Goal: Task Accomplishment & Management: Complete application form

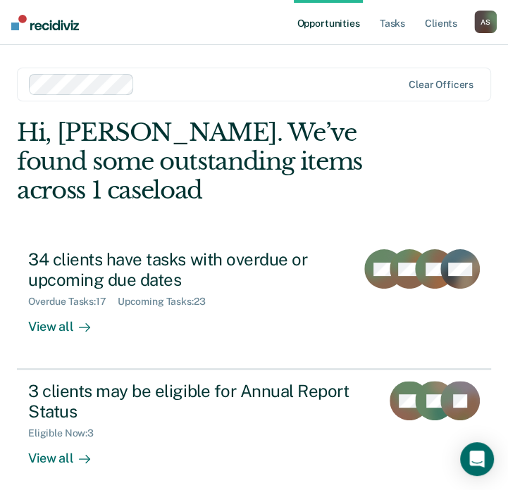
click at [475, 18] on div "A S" at bounding box center [485, 22] width 23 height 23
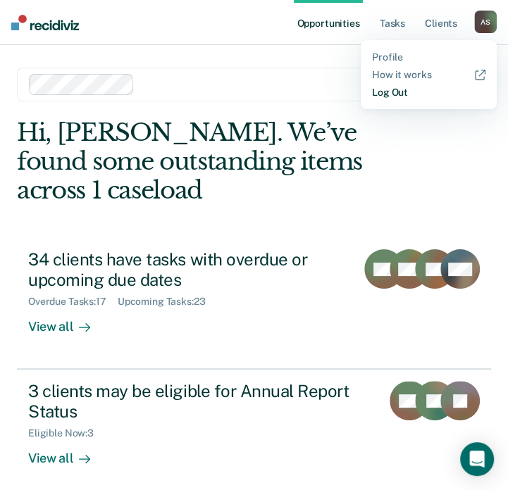
click at [381, 93] on link "Log Out" at bounding box center [428, 93] width 113 height 12
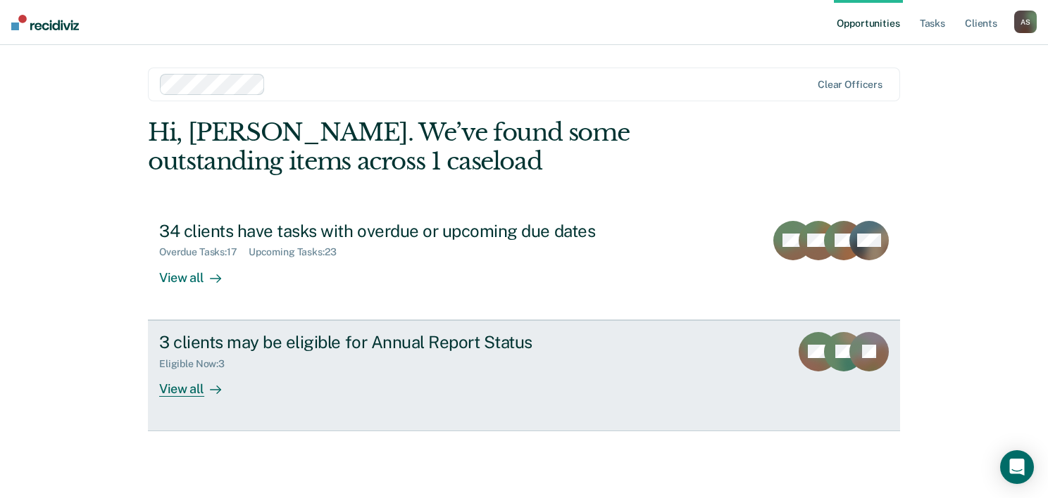
click at [217, 397] on link "3 clients may be eligible for Annual Report Status Eligible Now : 3 View all WE…" at bounding box center [524, 375] width 752 height 111
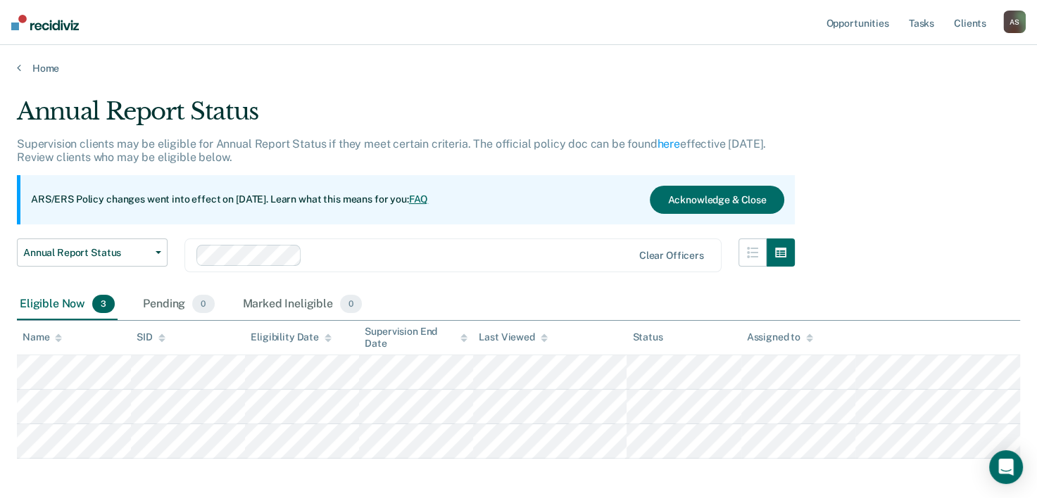
click at [517, 13] on ul "Opportunities Tasks Client s" at bounding box center [913, 22] width 180 height 45
click at [517, 13] on div "A S" at bounding box center [1014, 22] width 23 height 23
click at [517, 96] on link "Log Out" at bounding box center [957, 93] width 113 height 12
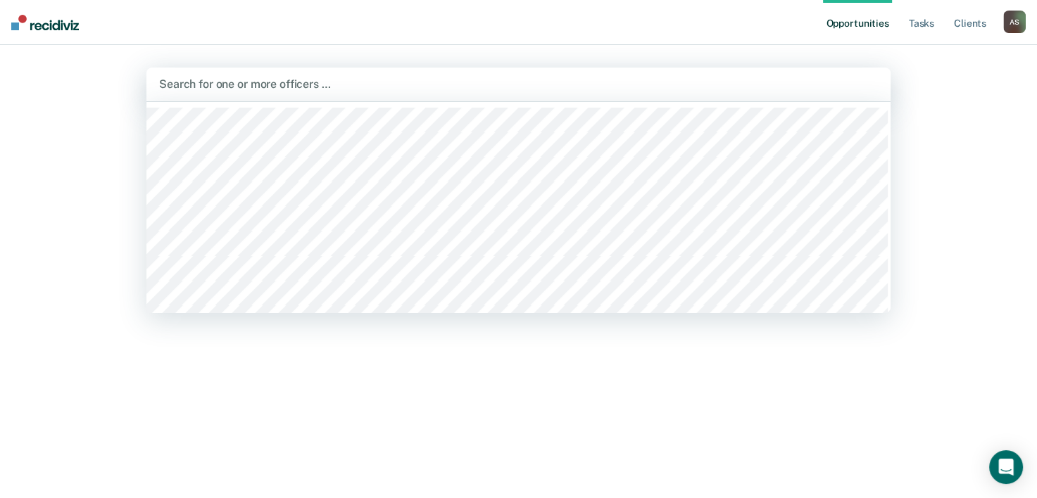
click at [268, 81] on div at bounding box center [518, 84] width 719 height 16
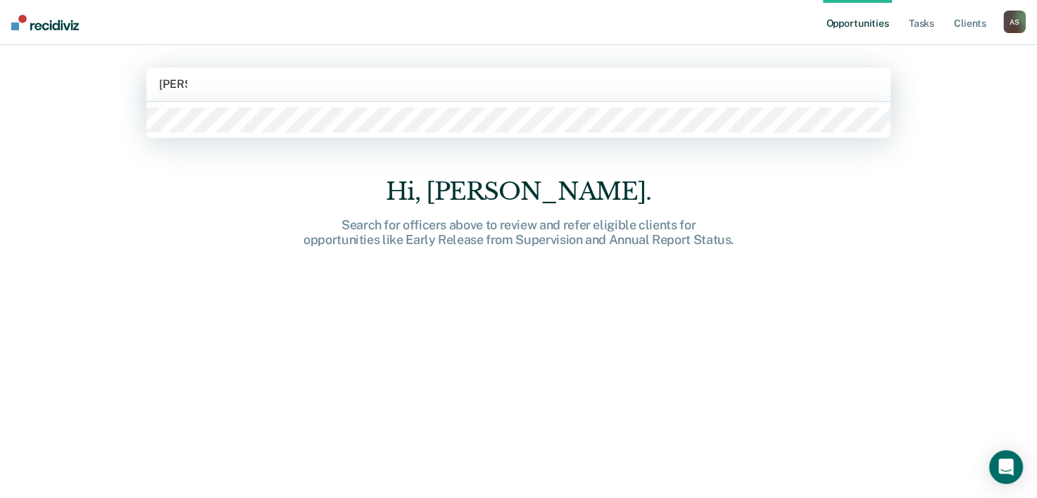
type input "[PERSON_NAME]"
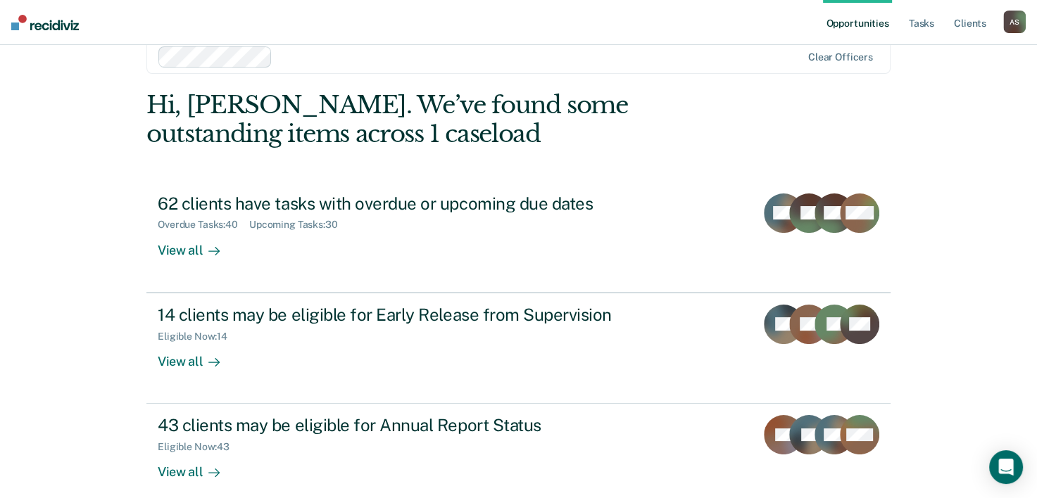
scroll to position [43, 0]
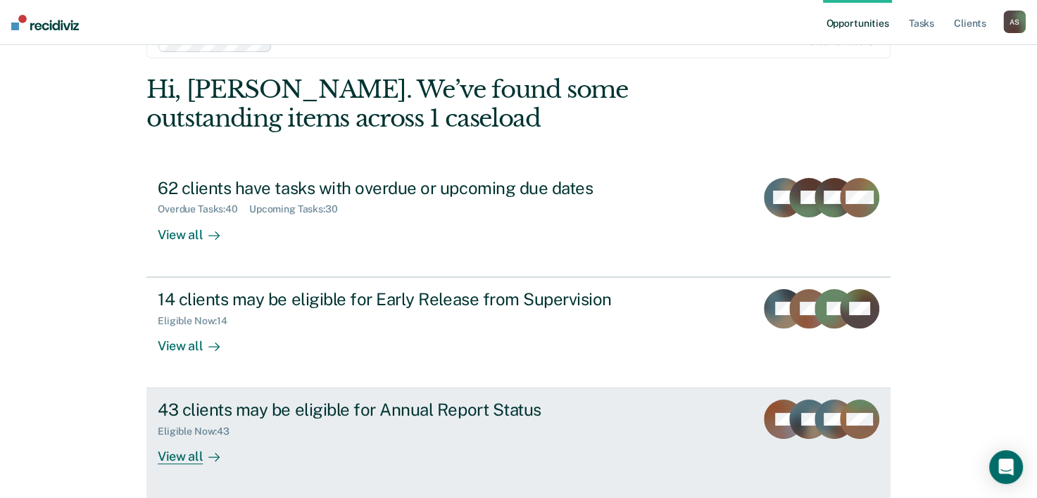
click at [214, 462] on icon at bounding box center [213, 457] width 11 height 11
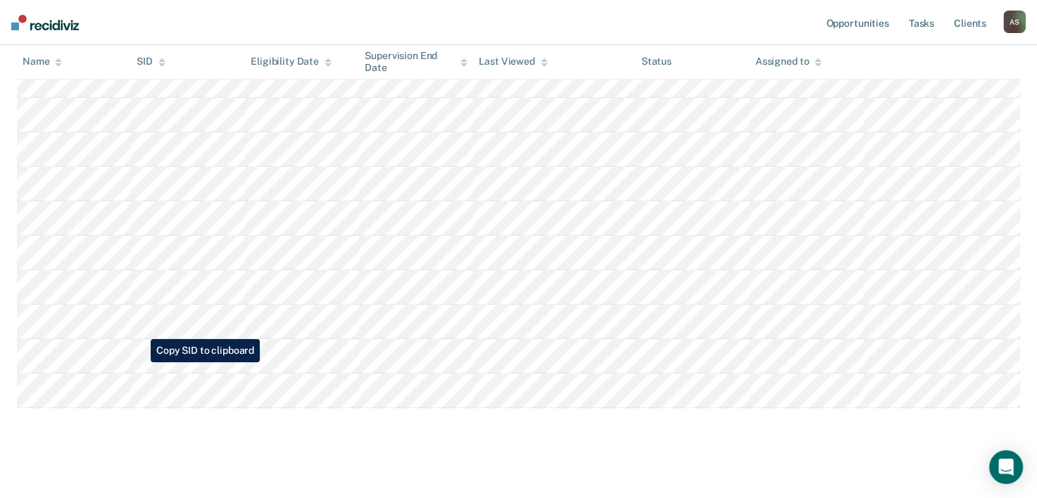
scroll to position [1440, 0]
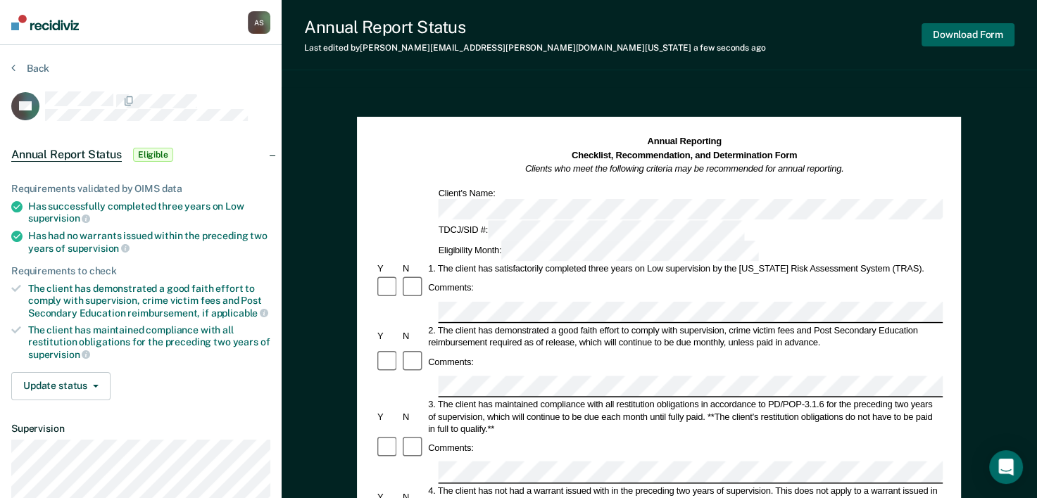
click at [956, 28] on button "Download Form" at bounding box center [968, 34] width 93 height 23
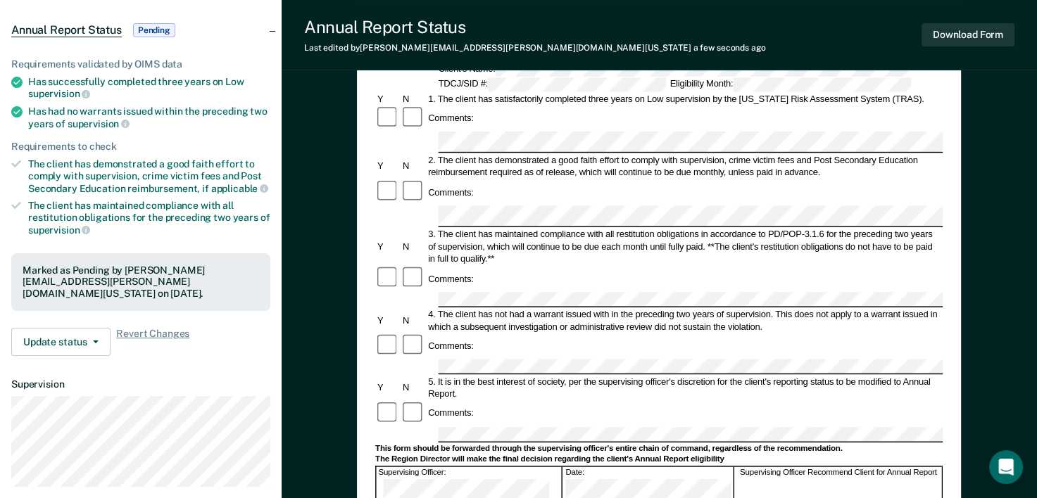
scroll to position [141, 0]
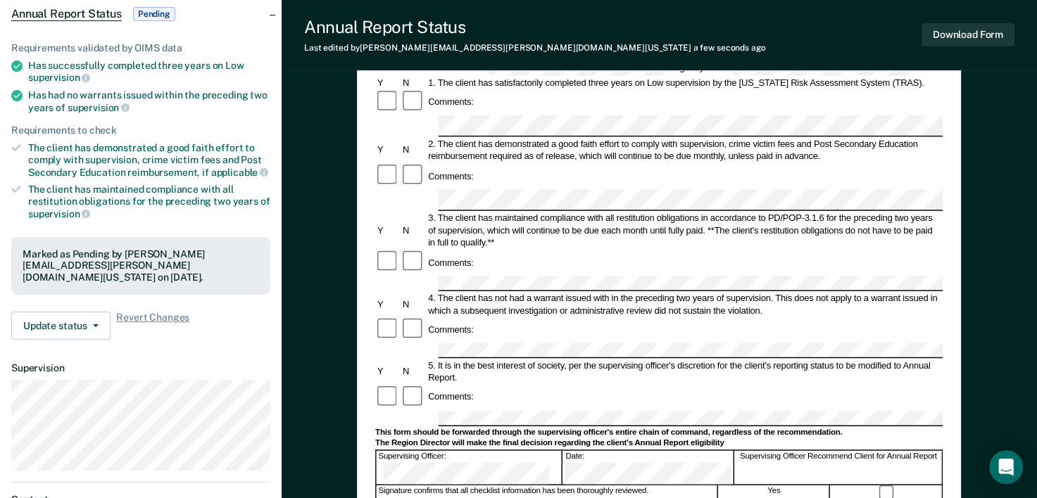
click at [570, 292] on div "4. The client has not had a warrant issued with in the preceding two years of s…" at bounding box center [685, 304] width 517 height 25
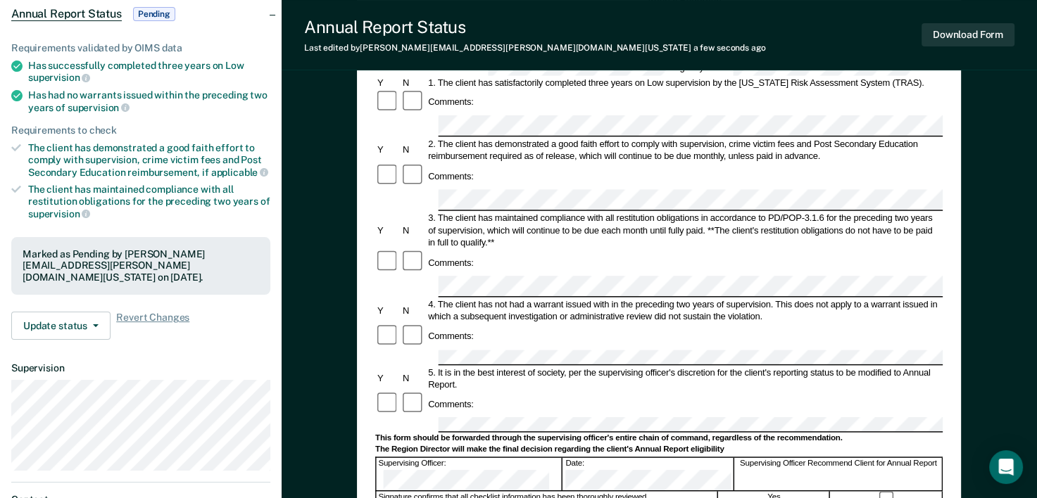
click at [588, 366] on div "5. It is in the best interest of society, per the supervising officer's discret…" at bounding box center [685, 378] width 517 height 25
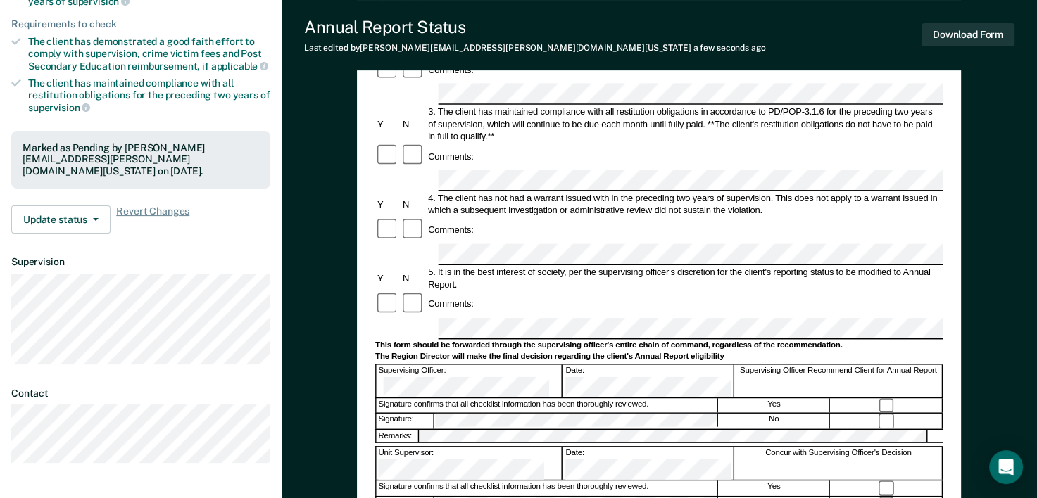
scroll to position [282, 0]
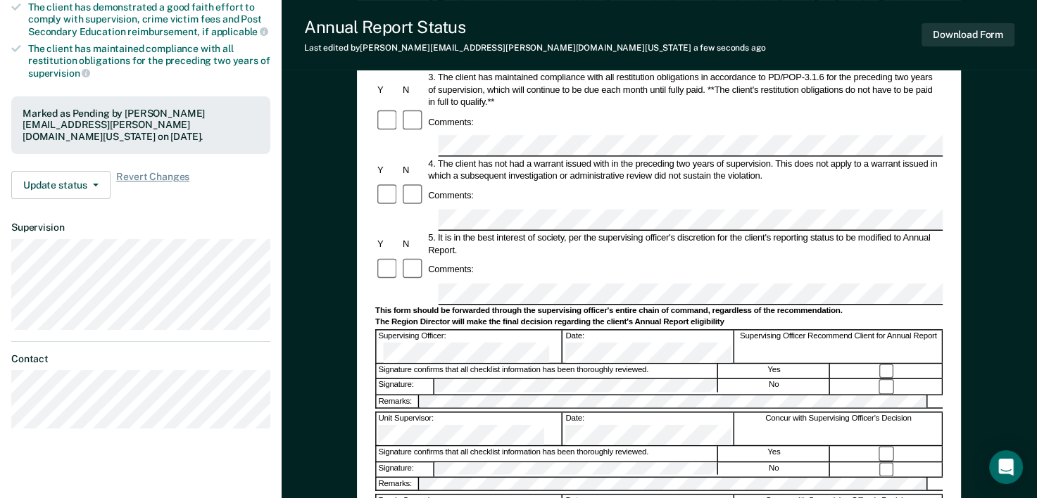
click at [450, 239] on form "Annual Reporting Checklist, Recommendation, and Determination Form Clients who …" at bounding box center [658, 297] width 567 height 886
drag, startPoint x: 450, startPoint y: 239, endPoint x: 427, endPoint y: 318, distance: 81.5
click at [420, 396] on div "Remarks:" at bounding box center [398, 402] width 43 height 13
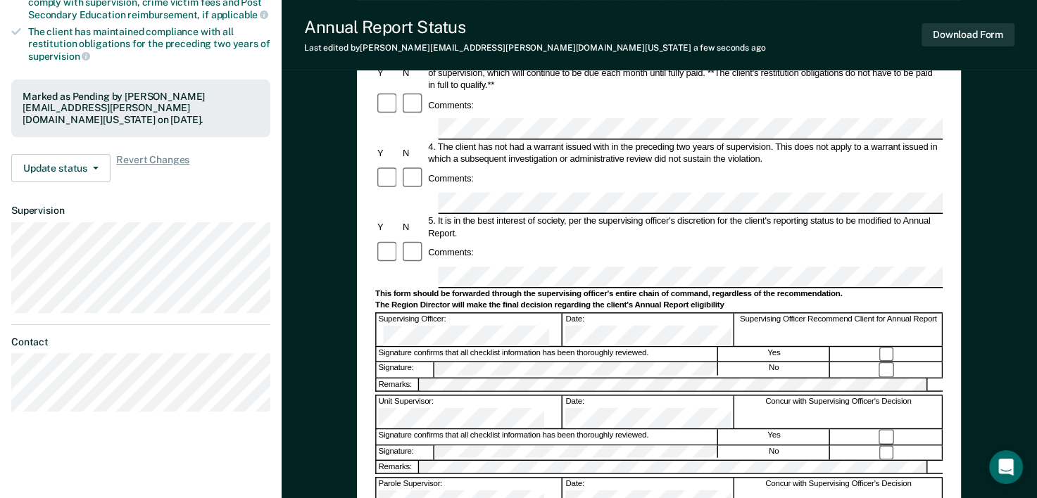
scroll to position [352, 0]
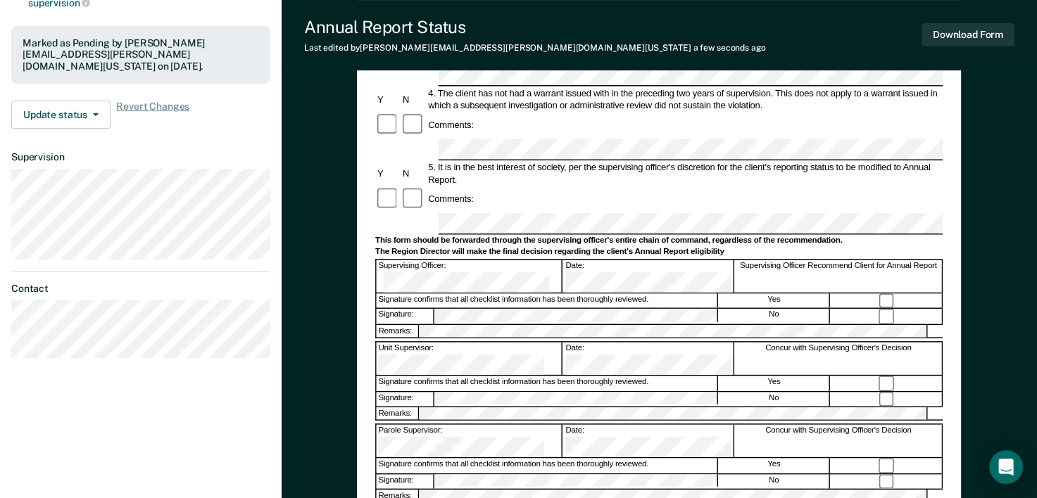
click at [563, 343] on div "Unit Supervisor:" at bounding box center [470, 359] width 187 height 32
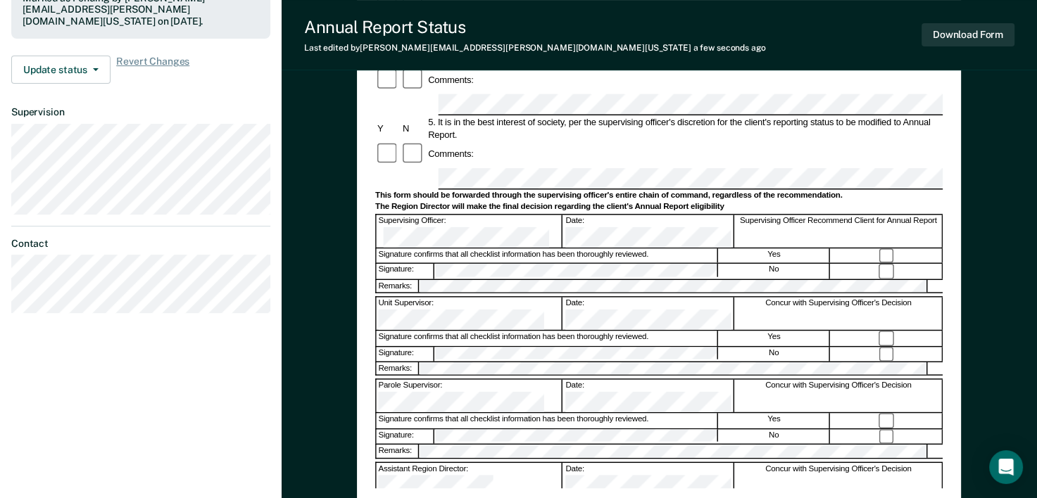
scroll to position [422, 0]
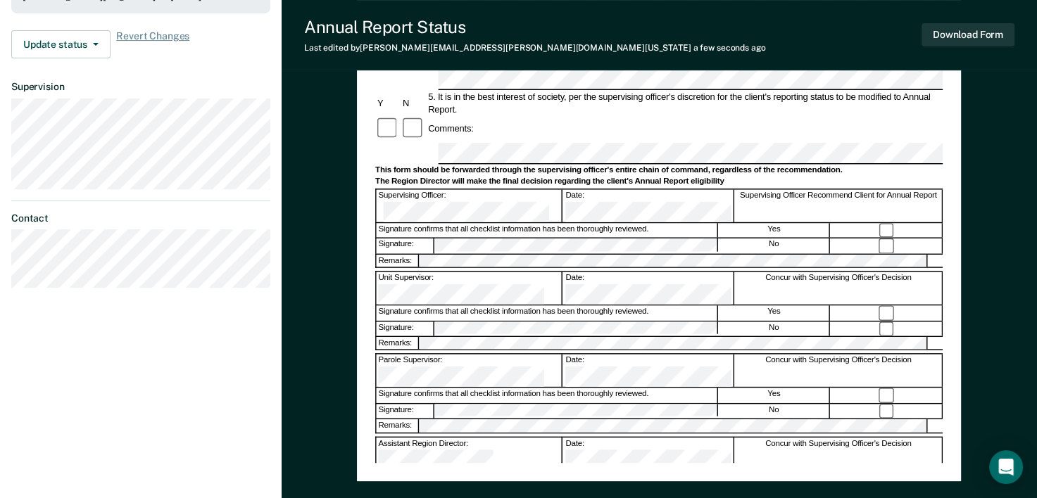
click at [478, 444] on div "Annual Reporting Checklist, Recommendation, and Determination Form Clients who …" at bounding box center [658, 88] width 567 height 750
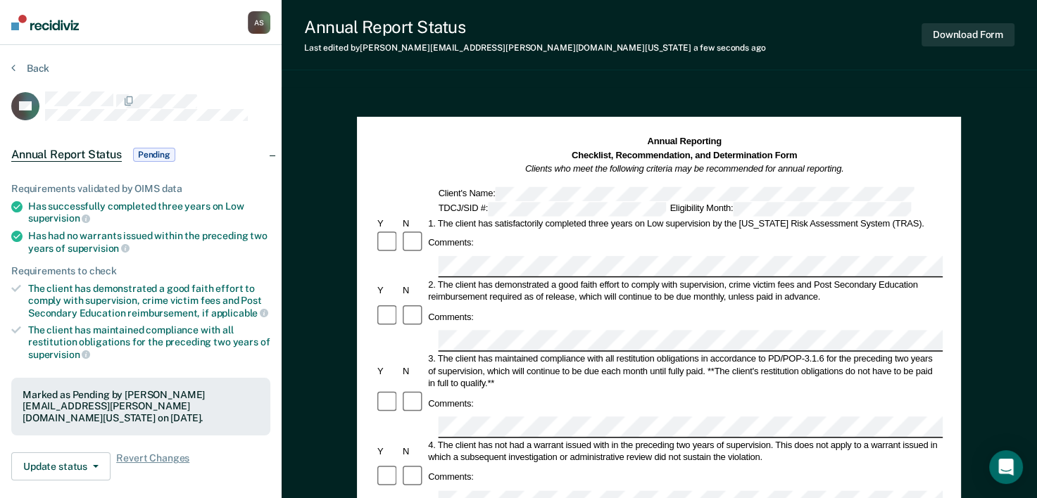
scroll to position [70, 0]
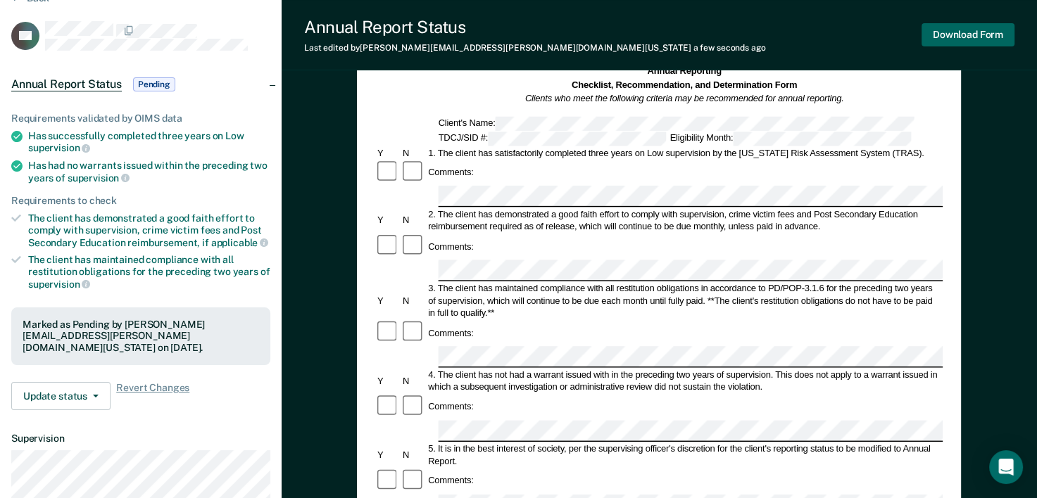
click at [945, 39] on button "Download Form" at bounding box center [968, 34] width 93 height 23
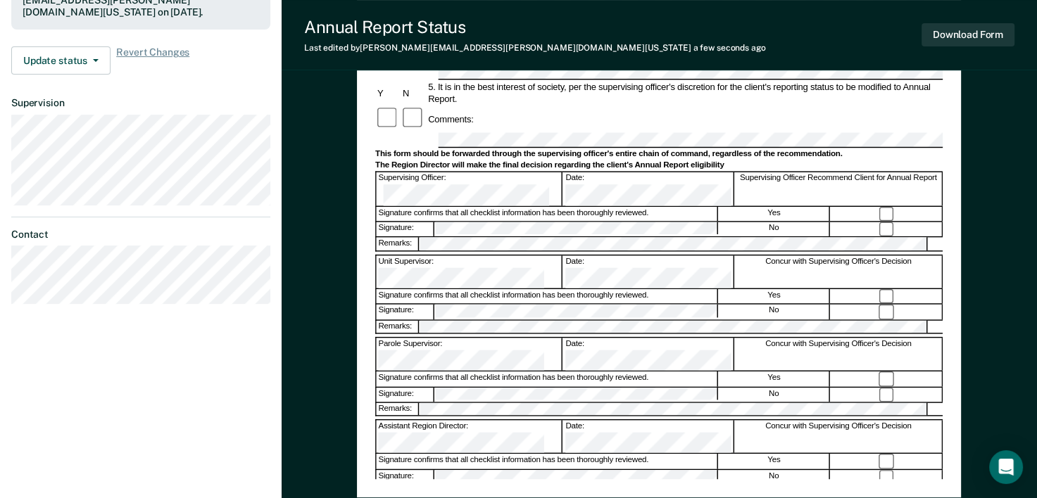
scroll to position [422, 0]
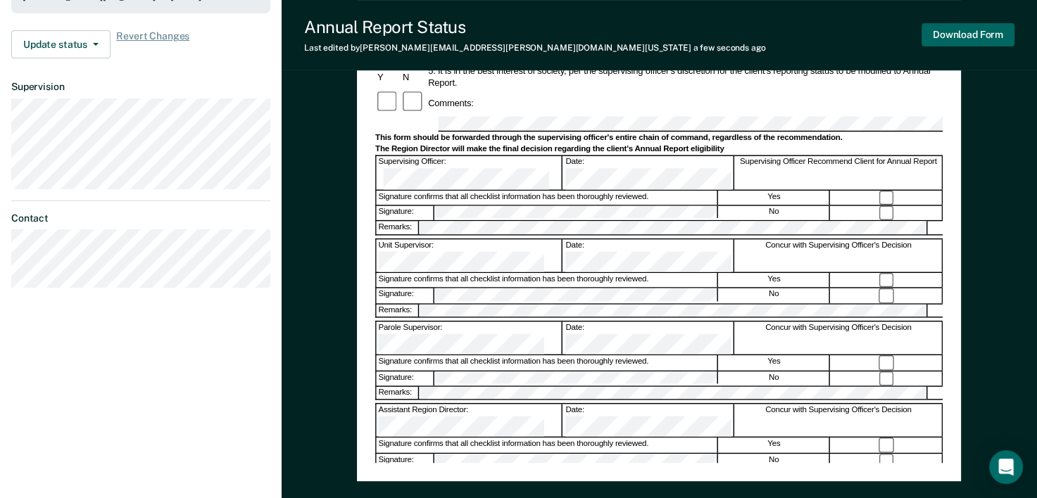
click at [946, 28] on button "Download Form" at bounding box center [968, 34] width 93 height 23
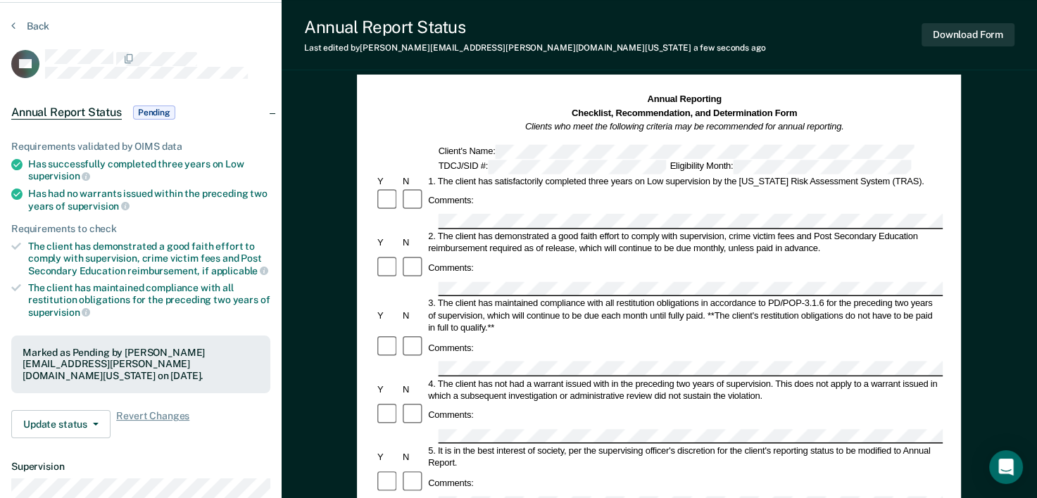
scroll to position [0, 0]
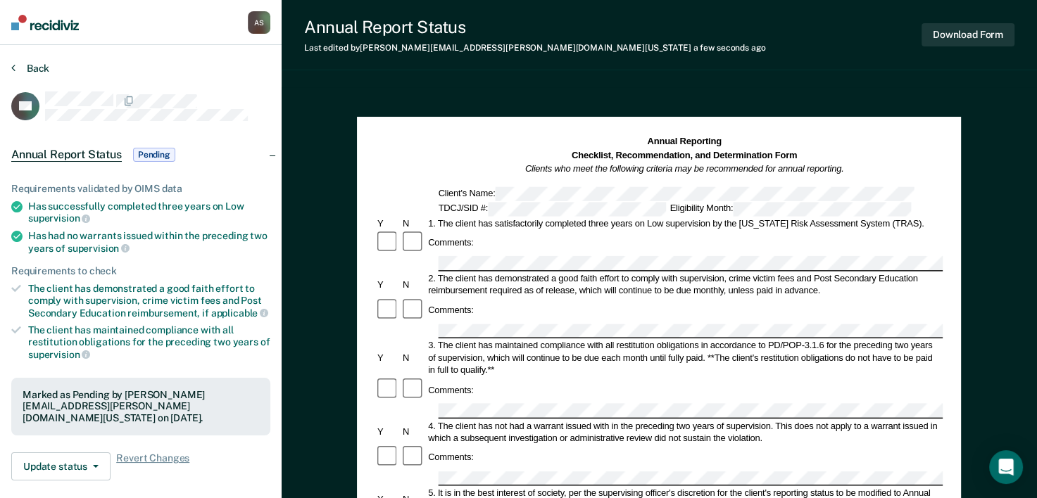
click at [18, 65] on button "Back" at bounding box center [30, 68] width 38 height 13
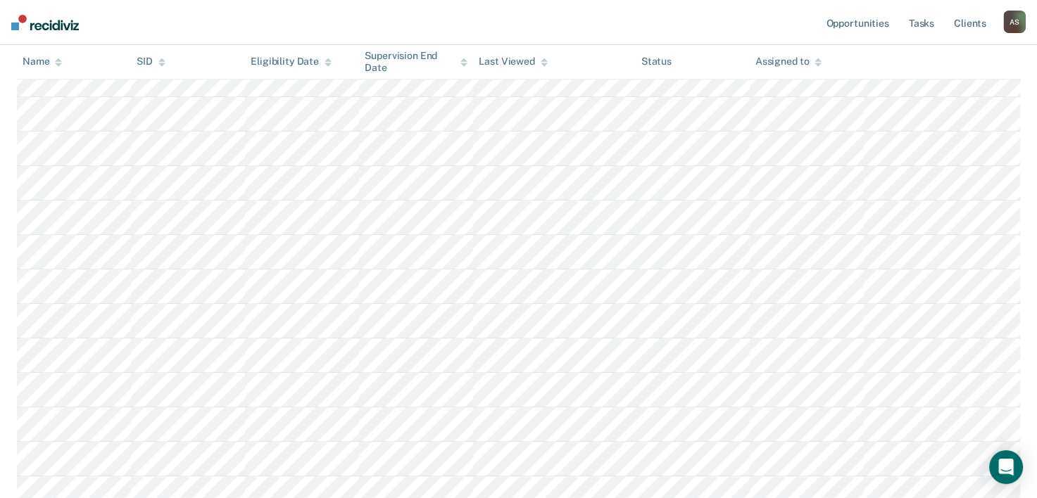
scroll to position [1053, 0]
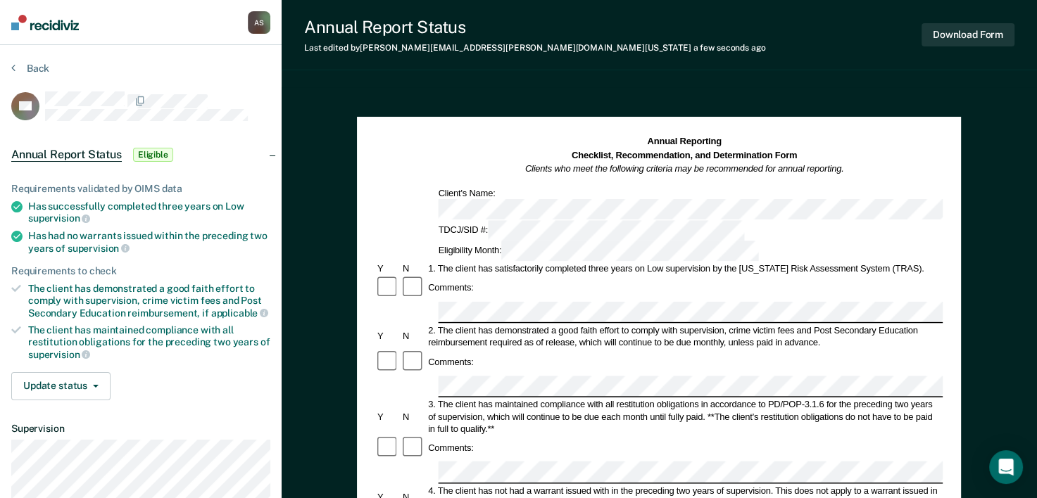
click at [511, 350] on div "Comments:" at bounding box center [658, 362] width 567 height 25
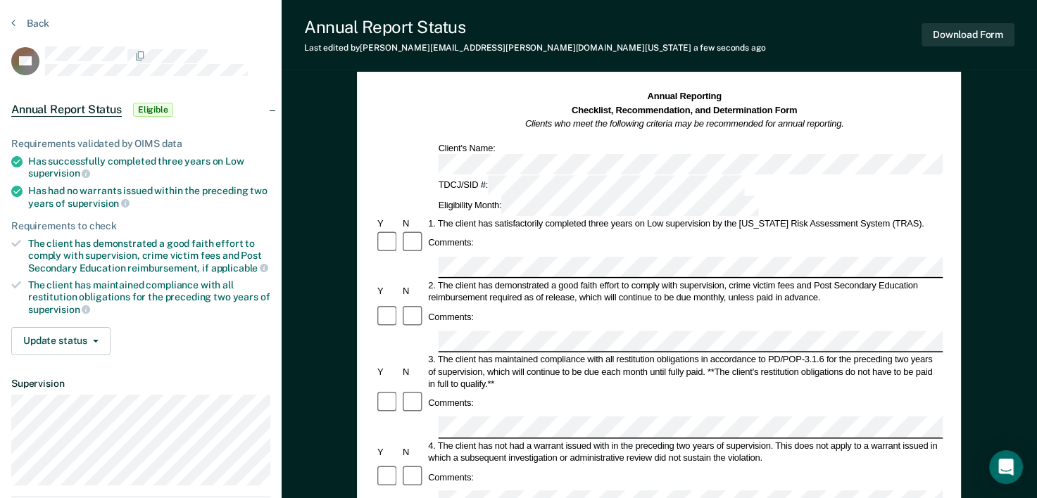
scroll to position [70, 0]
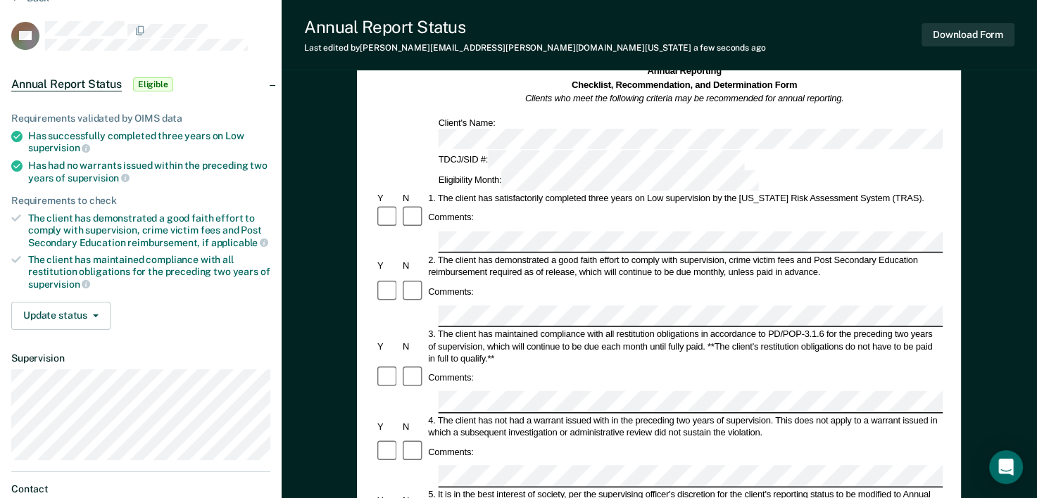
click at [507, 440] on div "Comments:" at bounding box center [658, 452] width 567 height 25
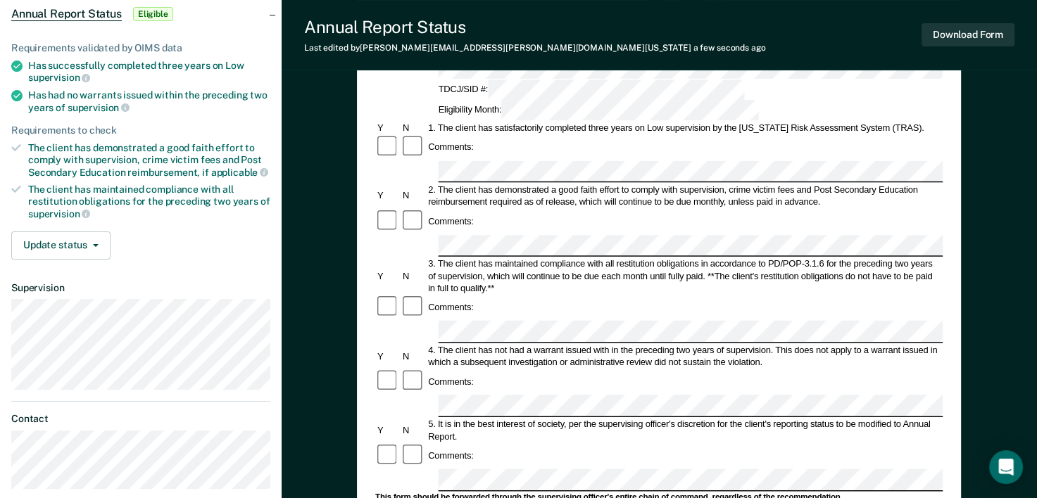
click at [416, 444] on div at bounding box center [413, 456] width 25 height 25
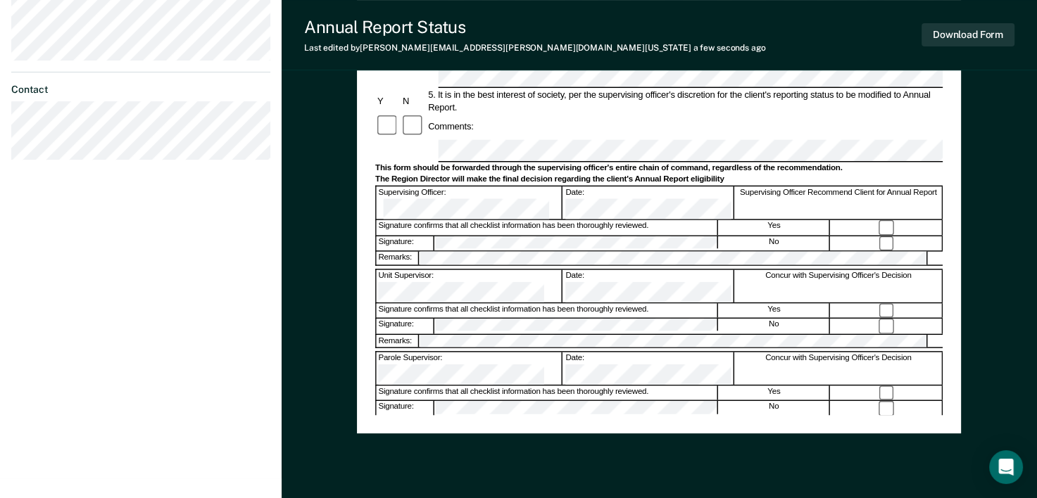
scroll to position [493, 0]
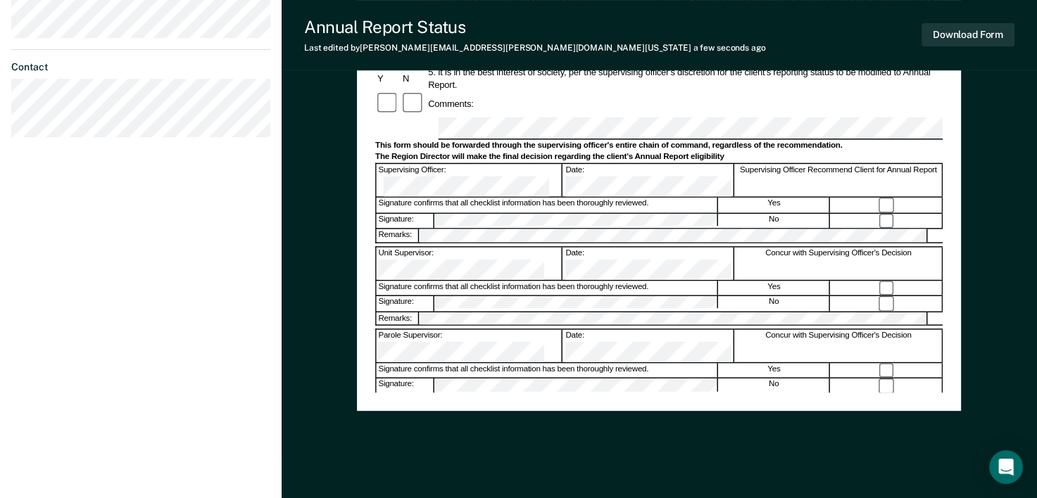
click at [525, 383] on div "Annual Reporting Checklist, Recommendation, and Determination Form Clients who …" at bounding box center [658, 17] width 567 height 750
click at [998, 20] on div "Download Form" at bounding box center [968, 35] width 93 height 36
click at [988, 33] on button "Download Form" at bounding box center [968, 34] width 93 height 23
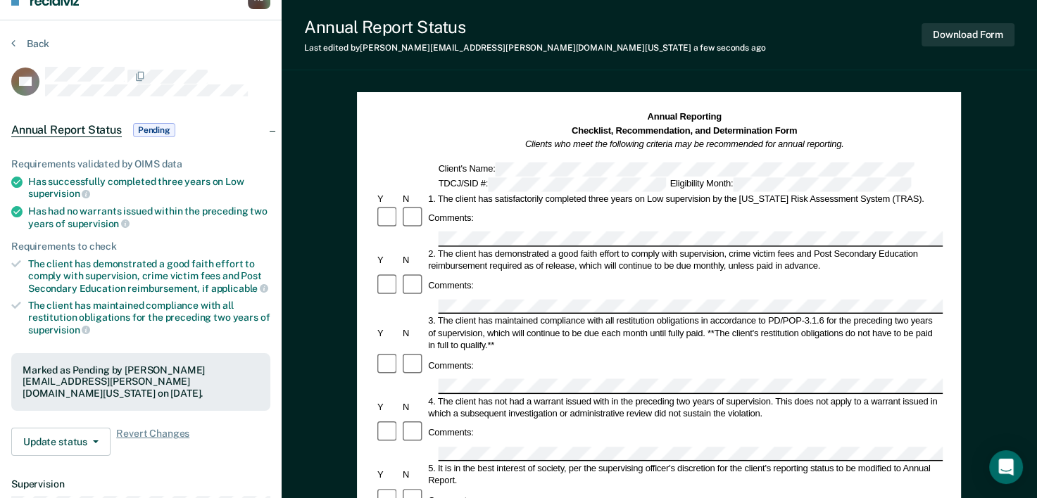
scroll to position [0, 0]
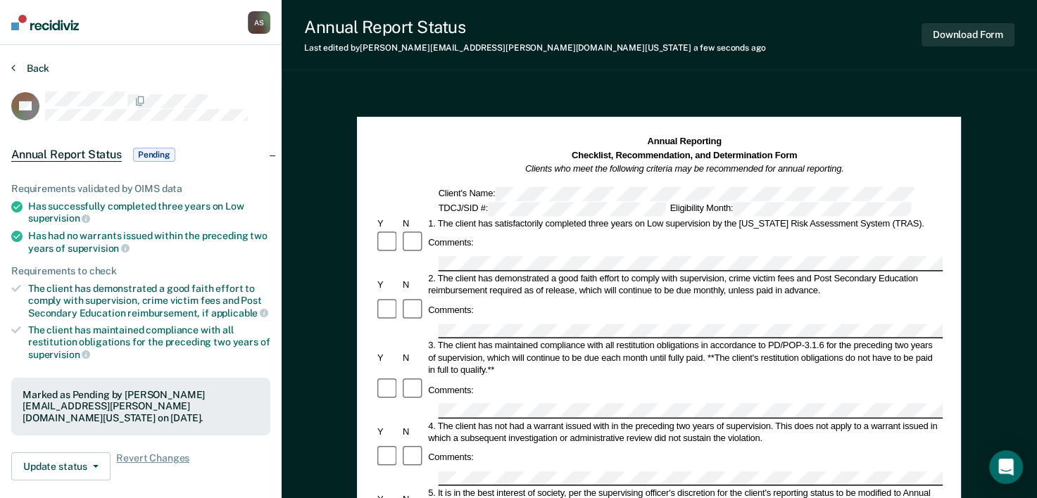
click at [28, 72] on button "Back" at bounding box center [30, 68] width 38 height 13
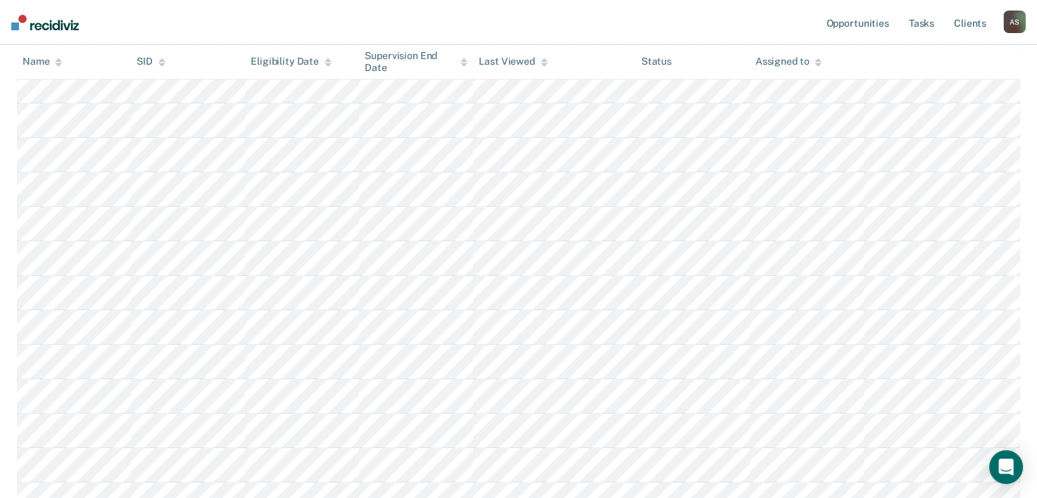
scroll to position [1194, 0]
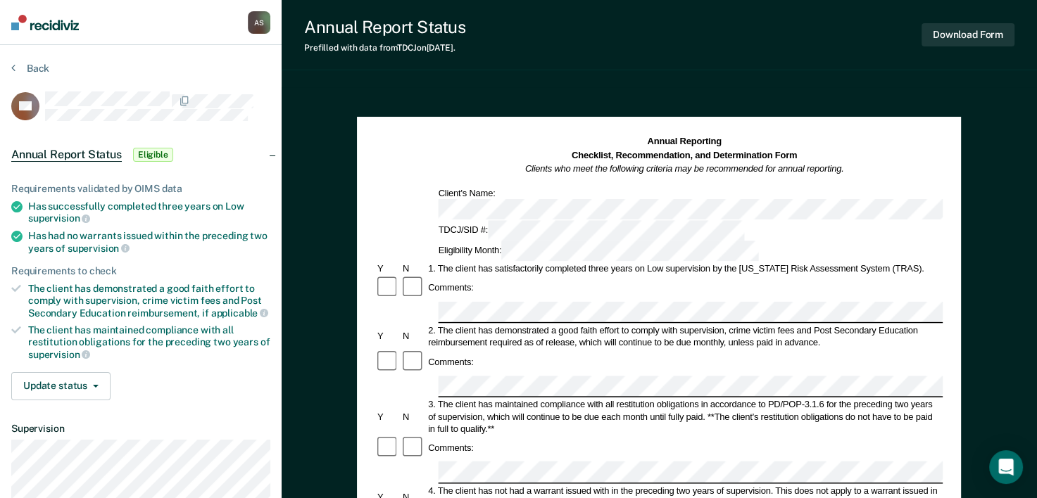
click at [10, 74] on section "Back CR Annual Report Status Eligible Requirements validated by OIMS data Has s…" at bounding box center [141, 351] width 282 height 613
click at [15, 69] on button "Back" at bounding box center [30, 68] width 38 height 13
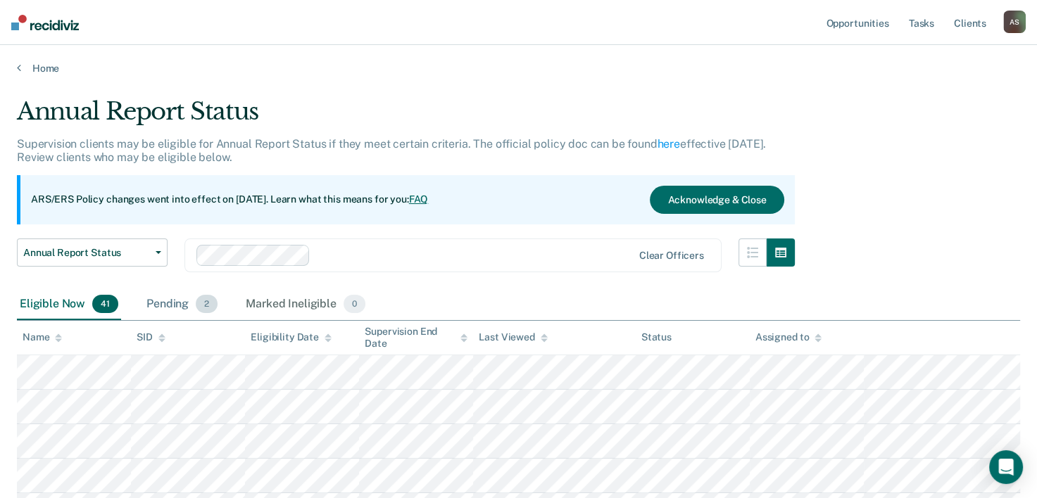
click at [153, 310] on div "Pending 2" at bounding box center [182, 304] width 77 height 31
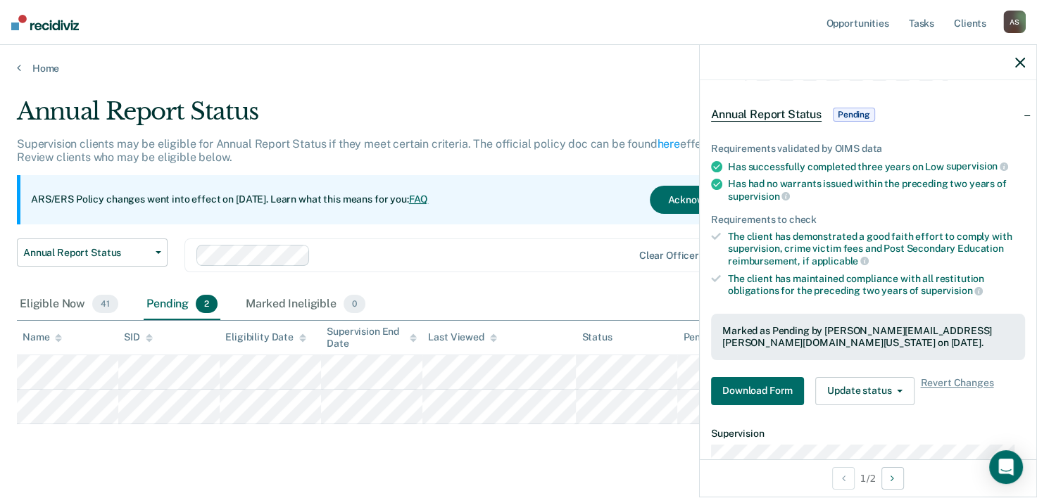
scroll to position [70, 0]
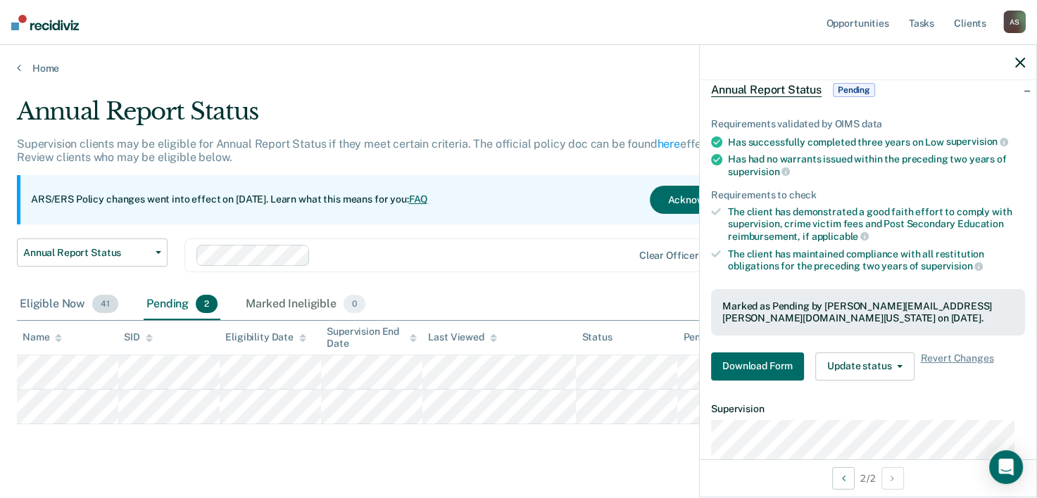
click at [79, 310] on div "Eligible Now 41" at bounding box center [69, 304] width 104 height 31
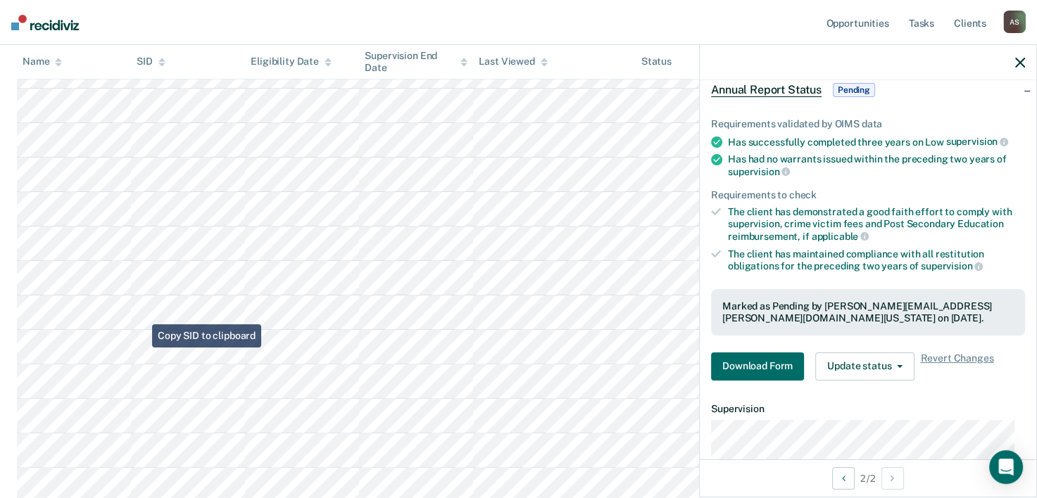
scroll to position [352, 0]
click at [1023, 61] on icon "button" at bounding box center [1020, 63] width 10 height 10
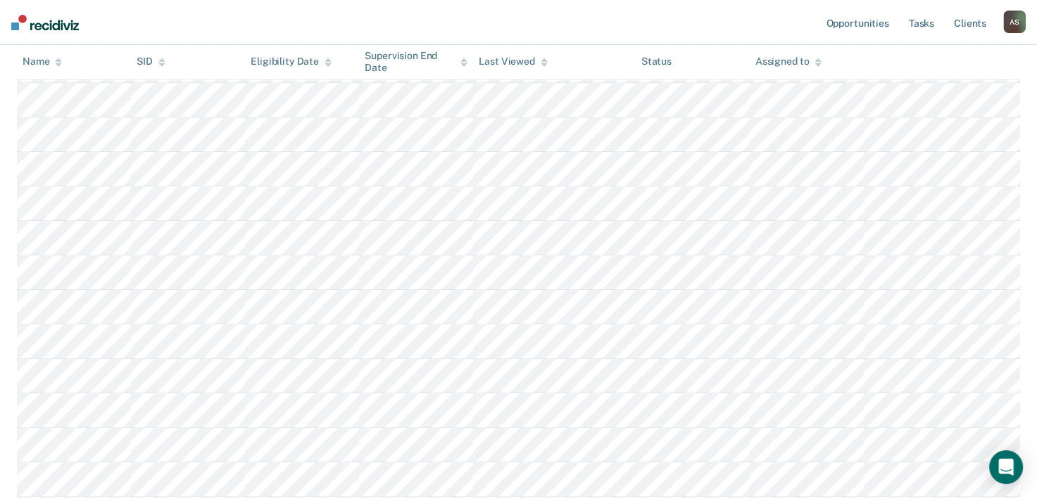
scroll to position [1160, 0]
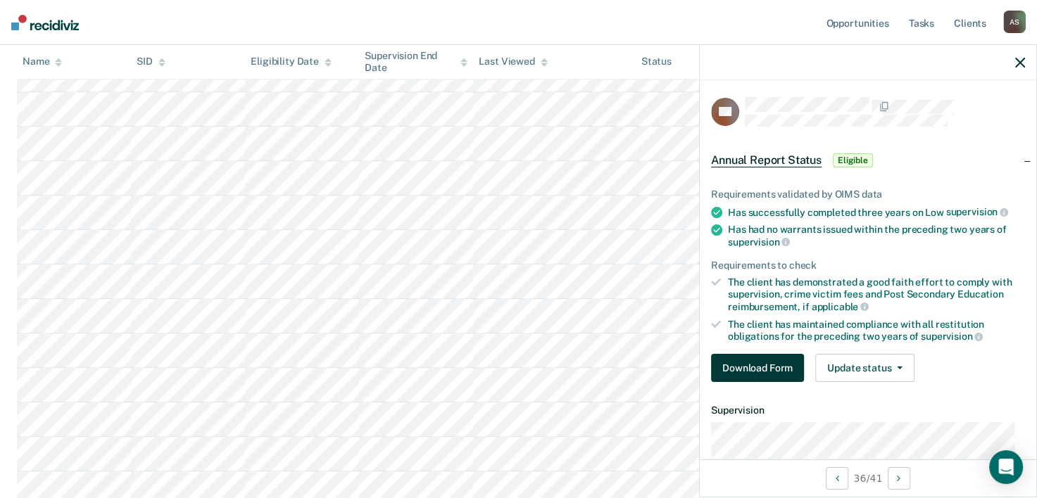
click at [749, 376] on button "Download Form" at bounding box center [757, 368] width 93 height 28
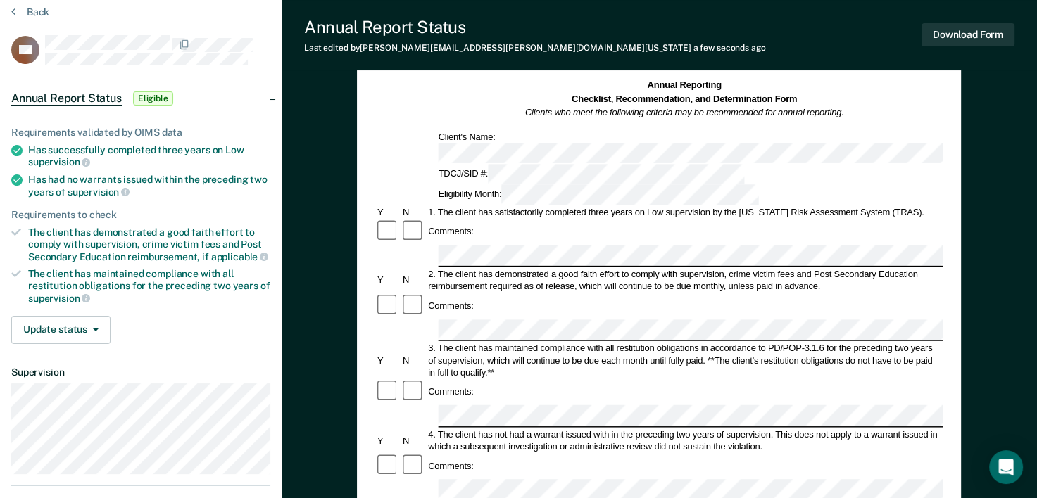
scroll to position [70, 0]
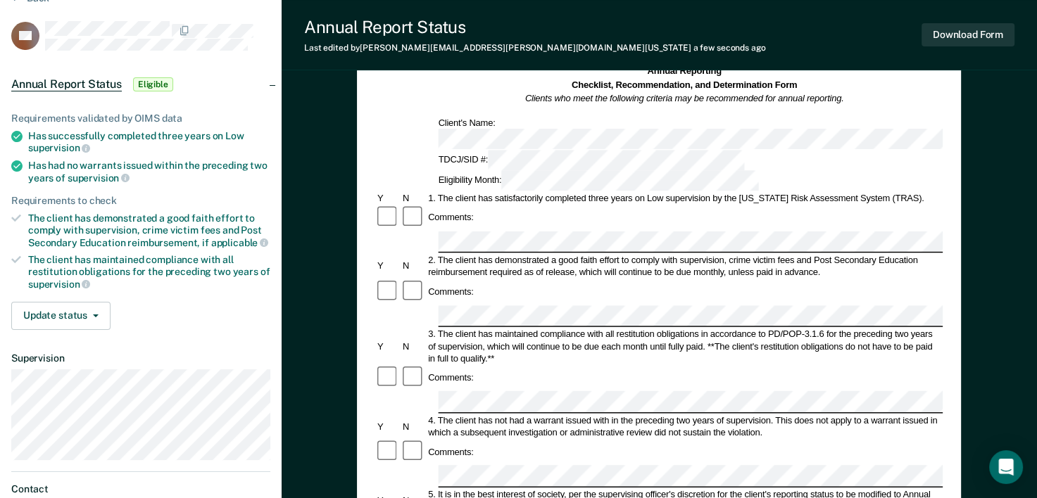
click at [617, 366] on div "Comments:" at bounding box center [658, 378] width 567 height 25
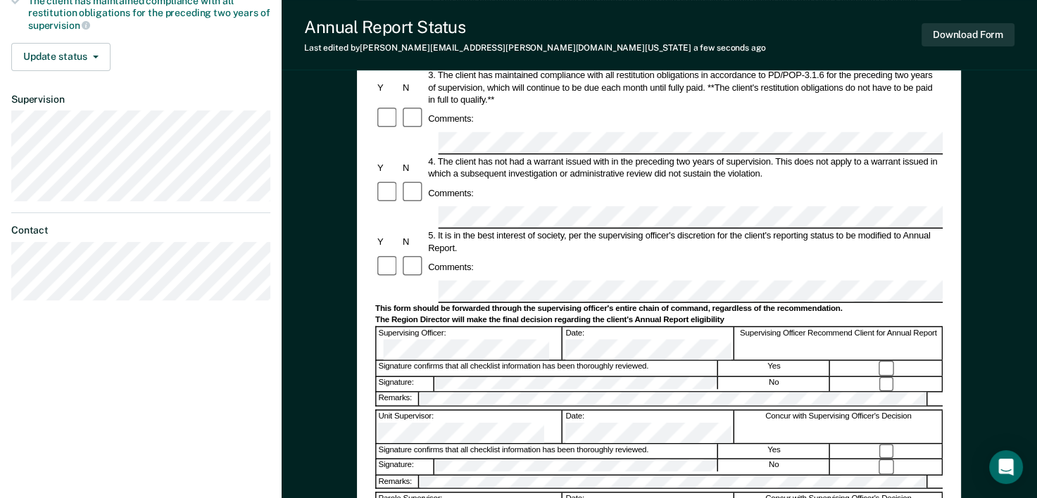
scroll to position [352, 0]
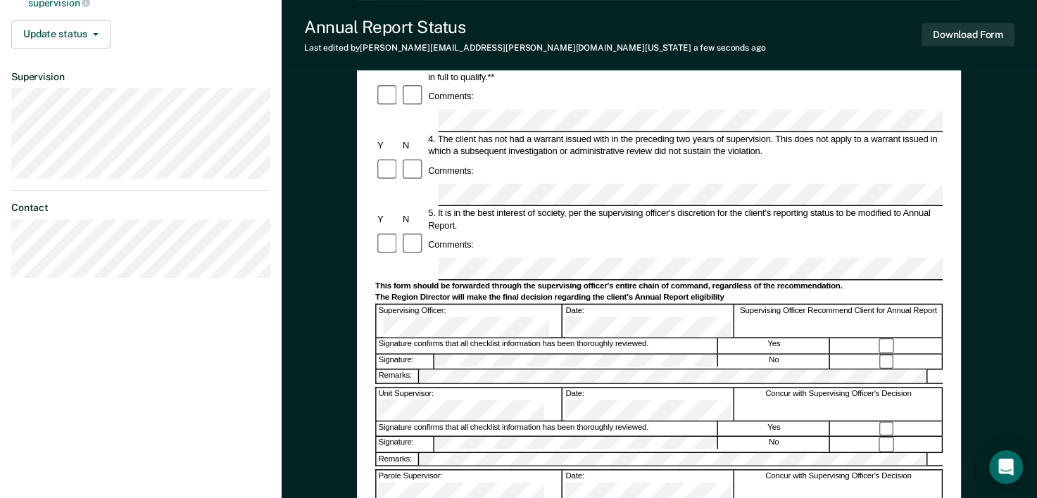
click at [446, 174] on form "Annual Reporting Checklist, Recommendation, and Determination Form Clients who …" at bounding box center [658, 248] width 567 height 931
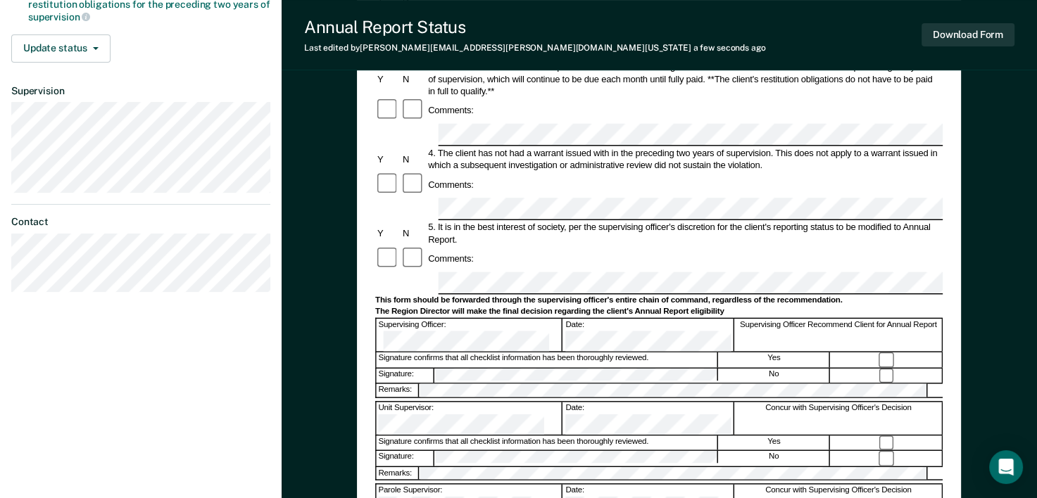
scroll to position [282, 0]
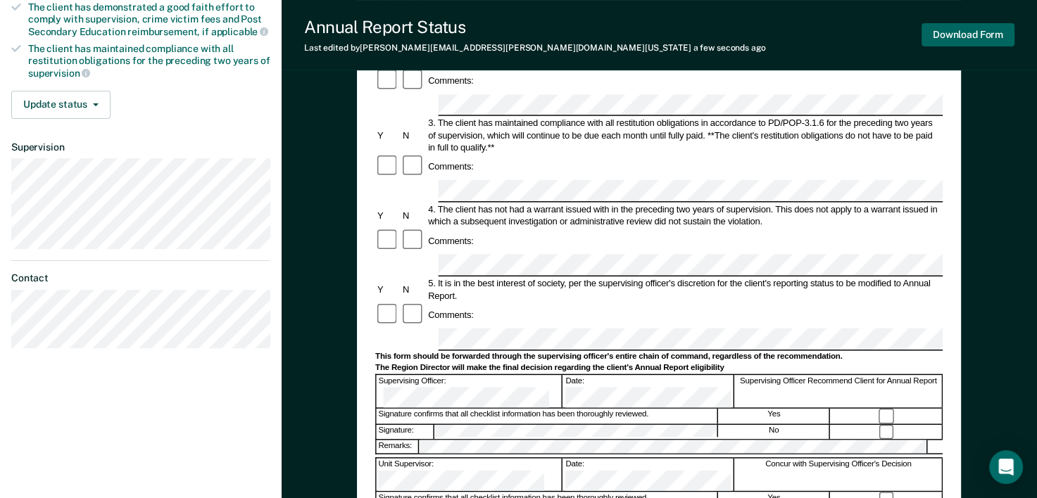
click at [953, 23] on button "Download Form" at bounding box center [968, 34] width 93 height 23
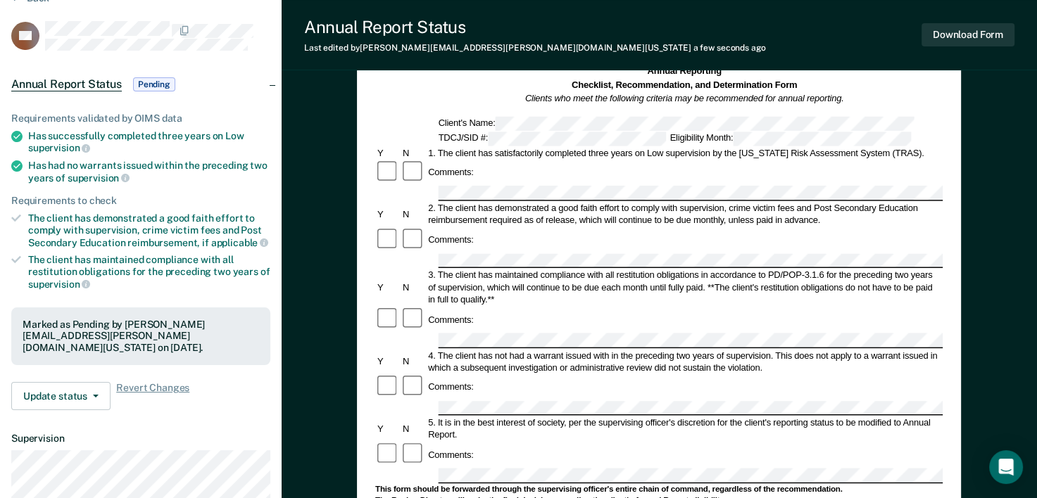
scroll to position [0, 0]
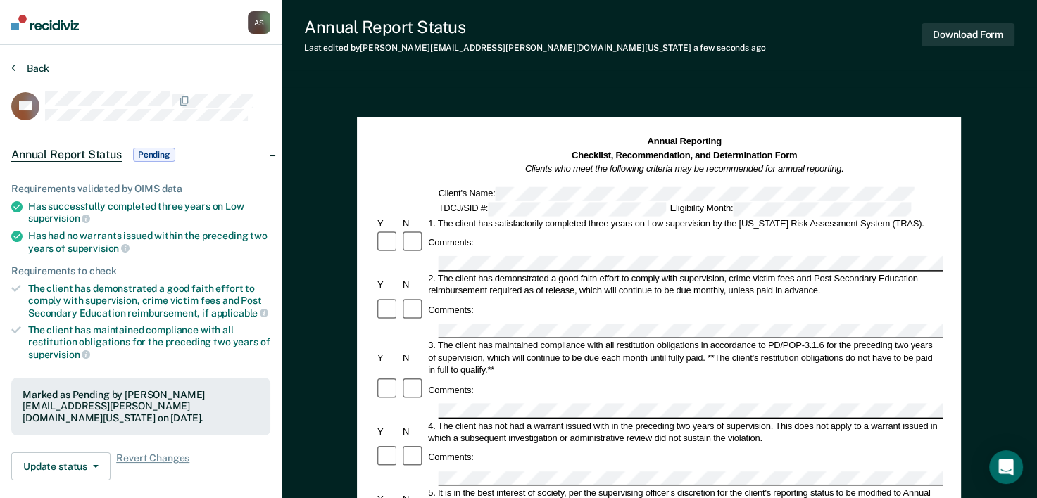
click at [32, 70] on button "Back" at bounding box center [30, 68] width 38 height 13
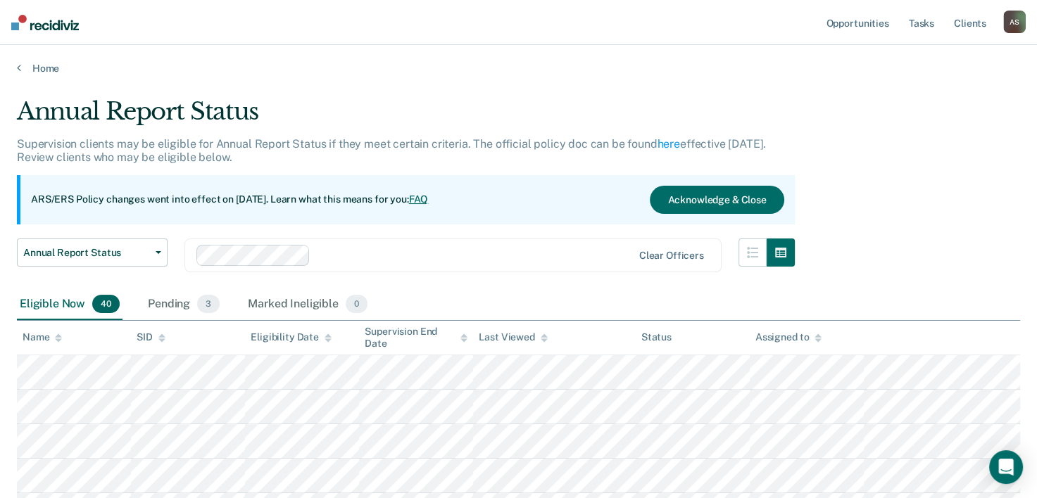
click at [38, 54] on div "Home" at bounding box center [518, 60] width 1037 height 30
click at [39, 68] on link "Home" at bounding box center [518, 68] width 1003 height 13
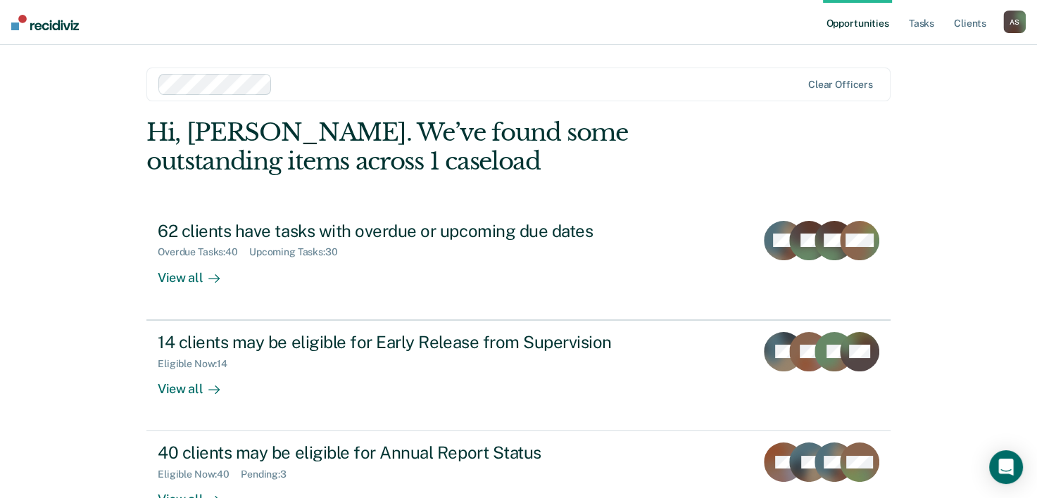
click at [1003, 27] on div "A S" at bounding box center [1014, 22] width 23 height 23
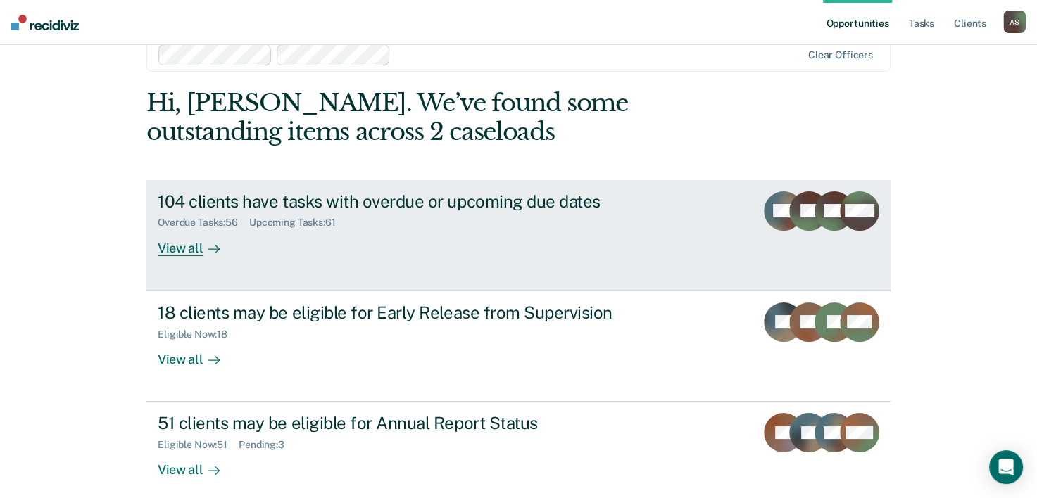
scroll to position [43, 0]
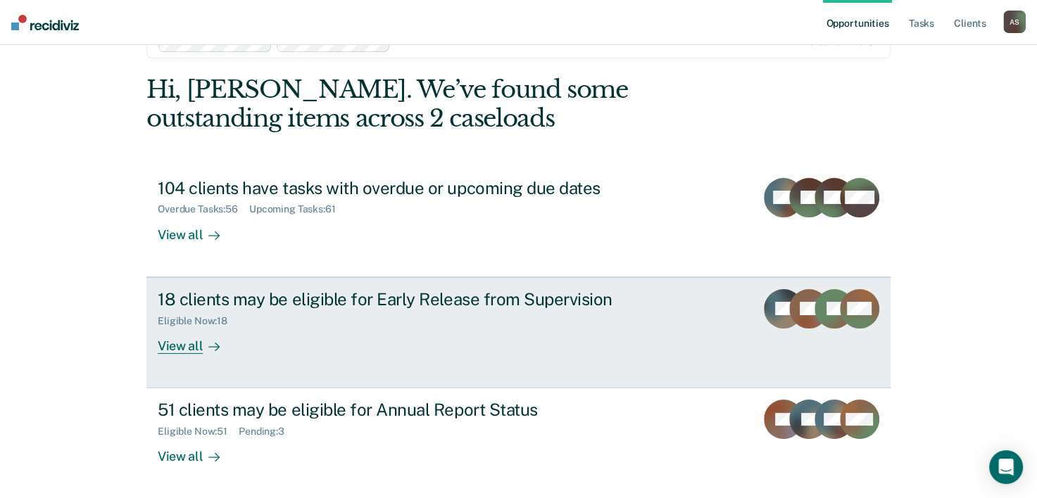
click at [165, 344] on div "View all" at bounding box center [197, 340] width 79 height 27
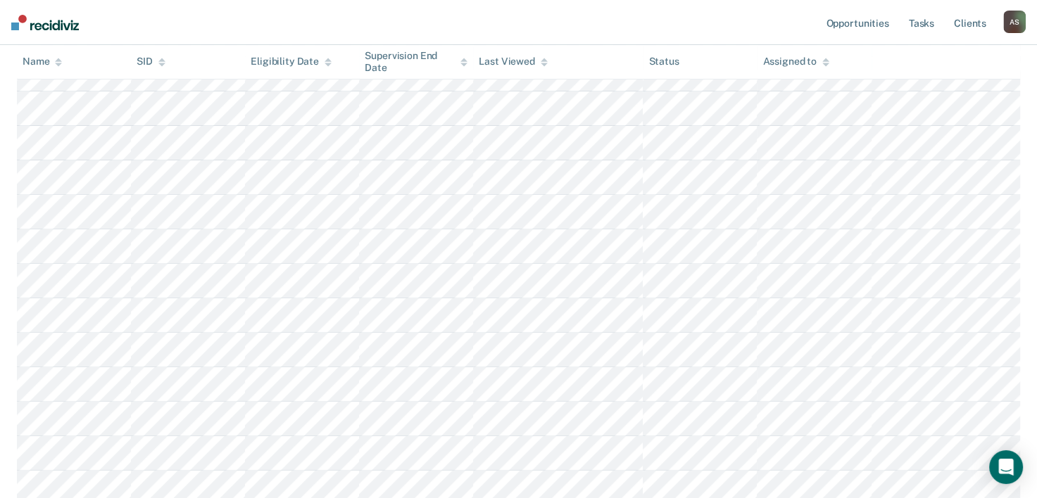
scroll to position [493, 0]
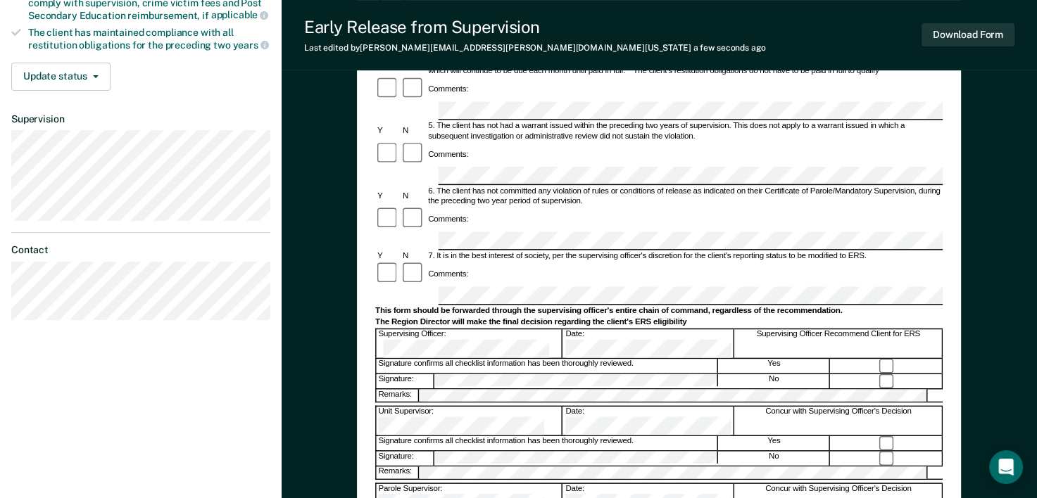
scroll to position [515, 0]
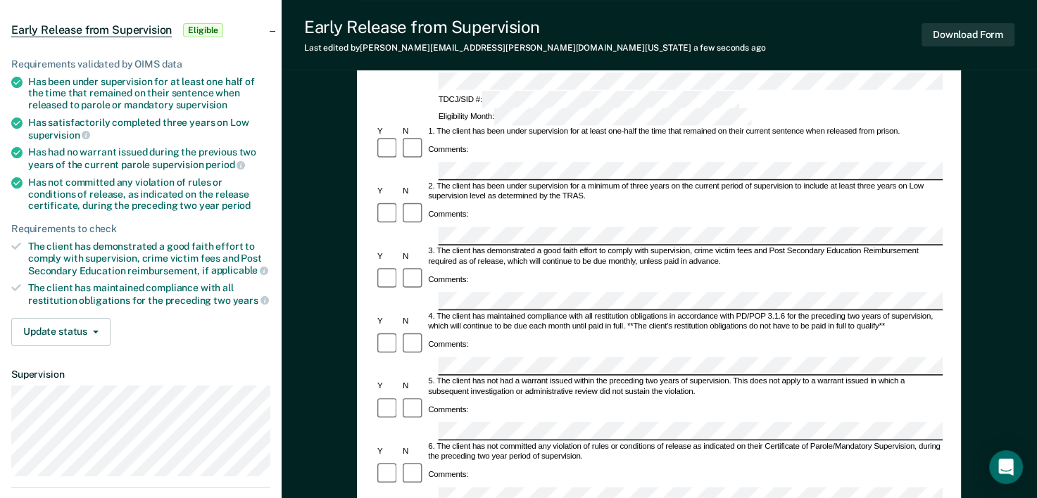
scroll to position [141, 0]
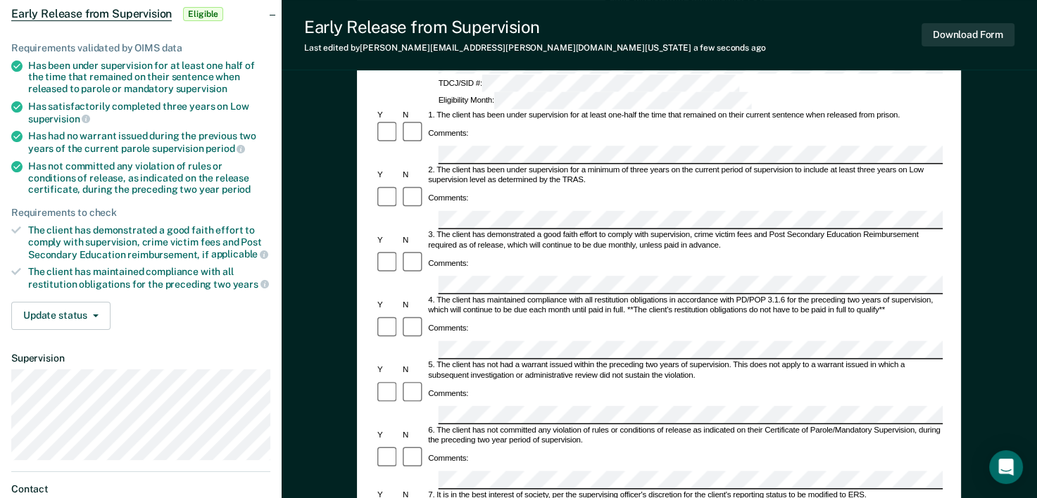
click at [411, 251] on div at bounding box center [413, 263] width 25 height 25
click at [508, 296] on div "4. The client has maintained compliance with all restitution obligations in acc…" at bounding box center [685, 306] width 517 height 20
click at [508, 251] on div "Comments:" at bounding box center [658, 273] width 567 height 45
click at [698, 316] on div "Comments:" at bounding box center [658, 328] width 567 height 25
drag, startPoint x: 693, startPoint y: 256, endPoint x: 685, endPoint y: 256, distance: 7.8
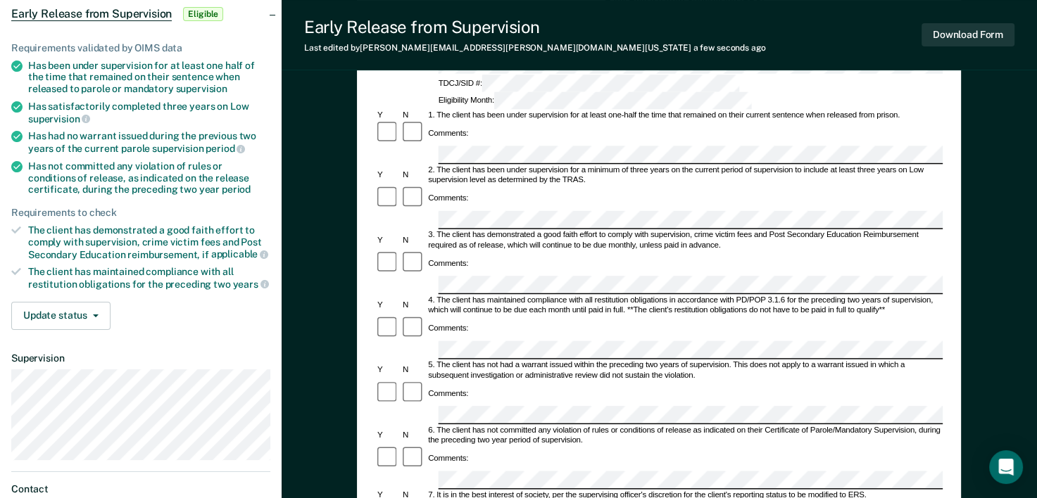
click at [692, 316] on div "Comments:" at bounding box center [658, 328] width 567 height 25
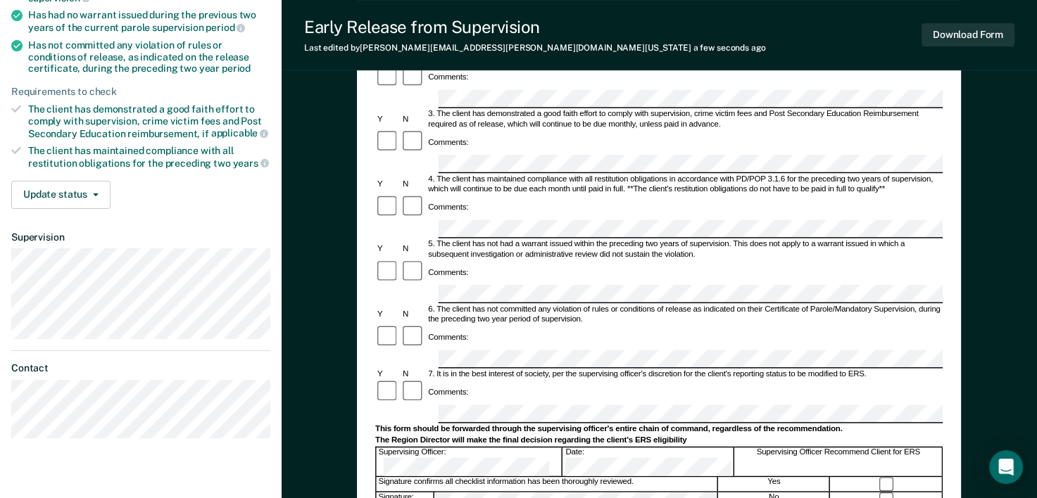
scroll to position [282, 0]
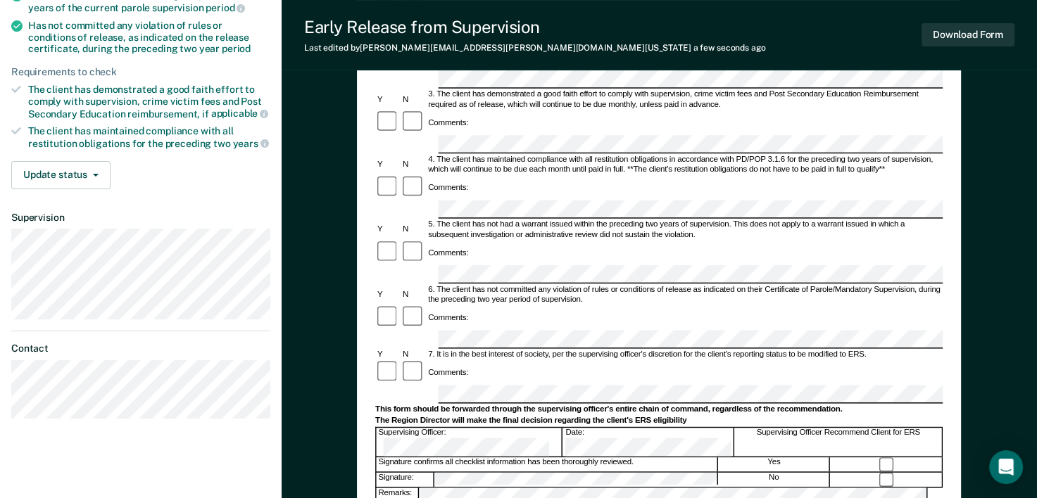
click at [520, 306] on div "Comments:" at bounding box center [658, 318] width 567 height 25
click at [486, 360] on div "Comments:" at bounding box center [658, 372] width 567 height 25
click at [495, 405] on div "This form should be forwarded through the supervising officer's entire chain of…" at bounding box center [658, 410] width 567 height 10
click at [879, 473] on div at bounding box center [887, 480] width 112 height 15
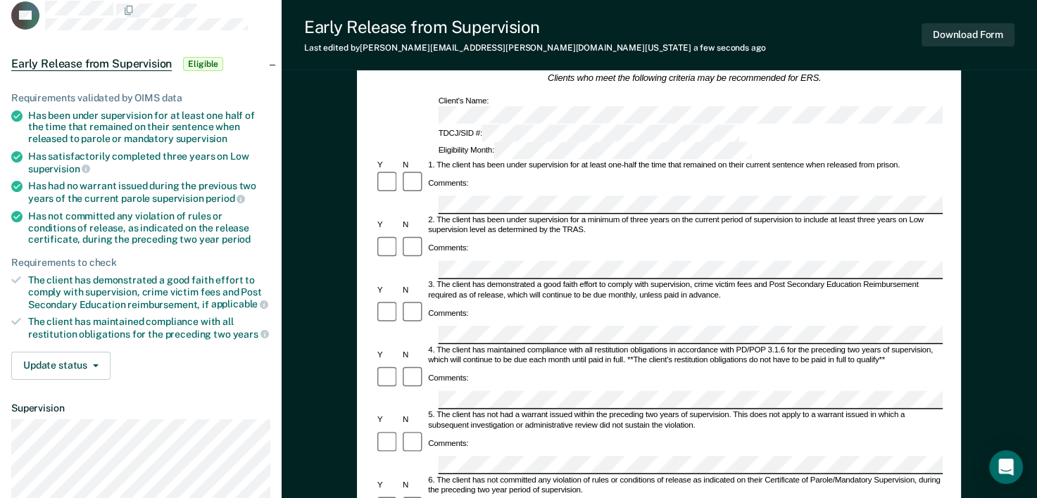
scroll to position [70, 0]
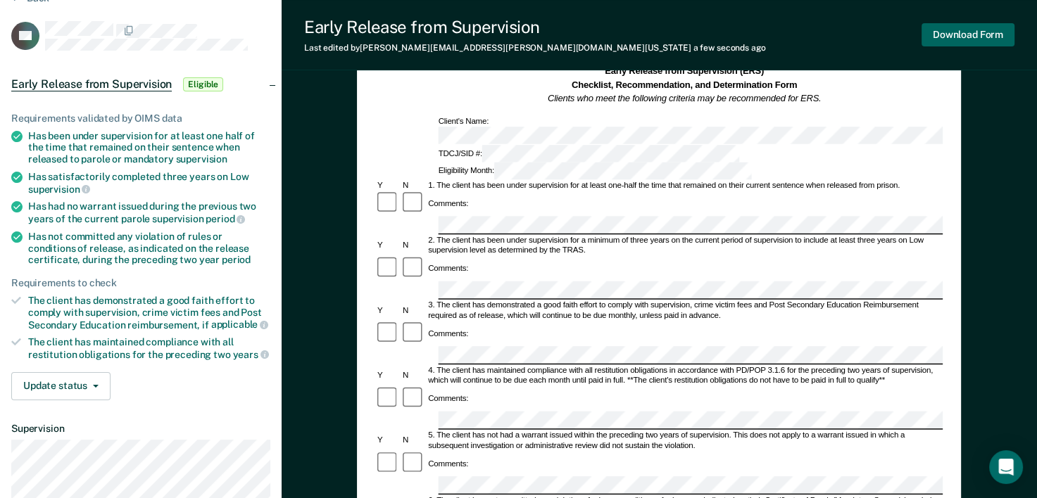
click at [945, 37] on button "Download Form" at bounding box center [968, 34] width 93 height 23
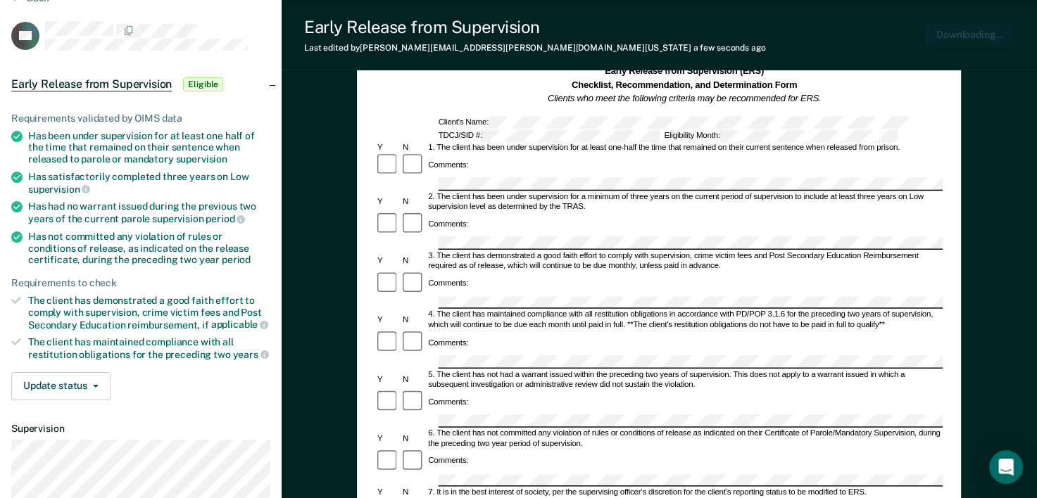
scroll to position [0, 0]
